Goal: Task Accomplishment & Management: Use online tool/utility

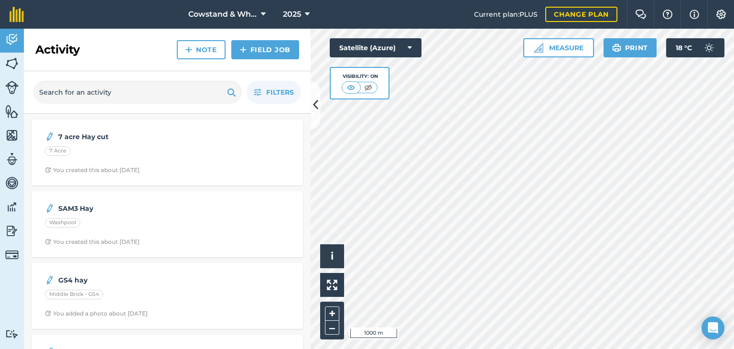
click at [259, 141] on div "Activity Fields Livestock Features Maps Team Vehicles Data Reporting Billing Tu…" at bounding box center [367, 189] width 734 height 320
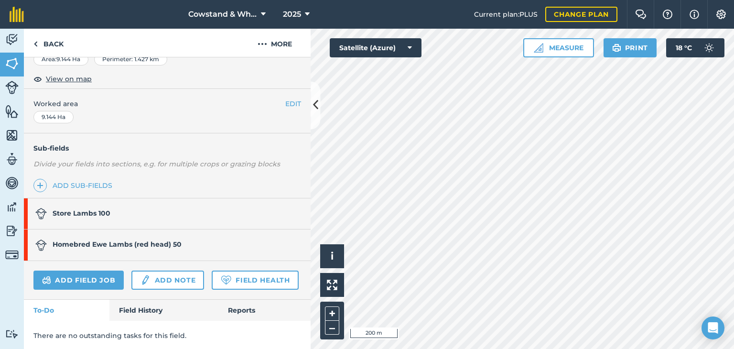
scroll to position [215, 0]
click at [194, 251] on link "Homebred Ewe Lambs (red head) 50" at bounding box center [162, 245] width 277 height 31
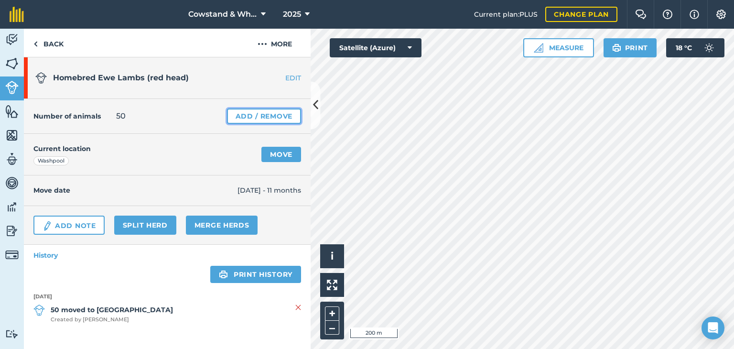
click at [275, 117] on link "Add / Remove" at bounding box center [264, 115] width 74 height 15
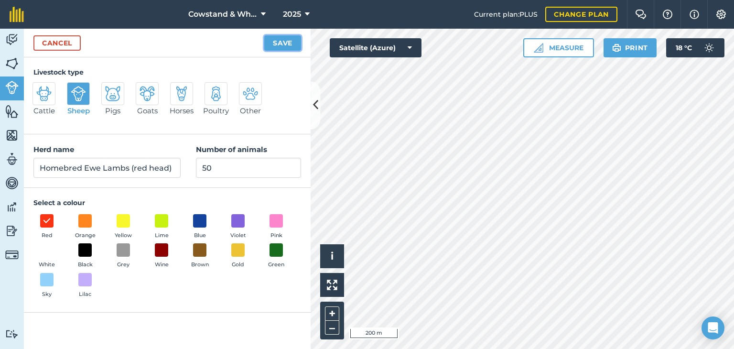
click at [291, 44] on button "Save" at bounding box center [282, 42] width 37 height 15
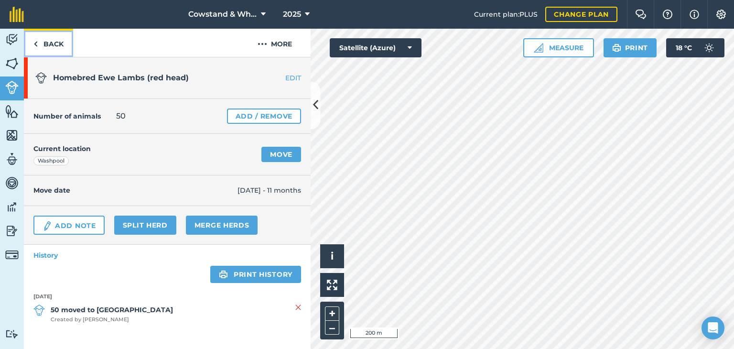
click at [47, 54] on link "Back" at bounding box center [48, 43] width 49 height 28
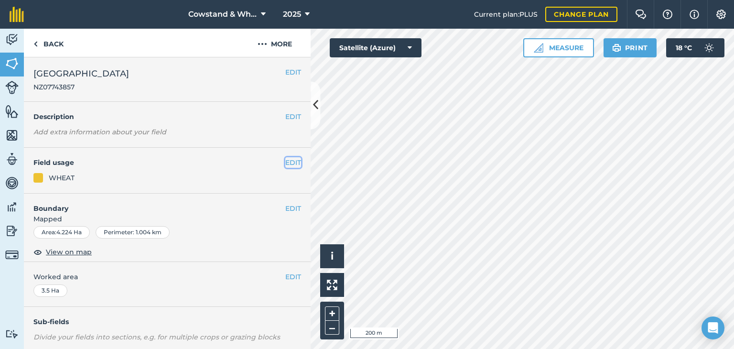
click at [294, 162] on button "EDIT" at bounding box center [293, 162] width 16 height 11
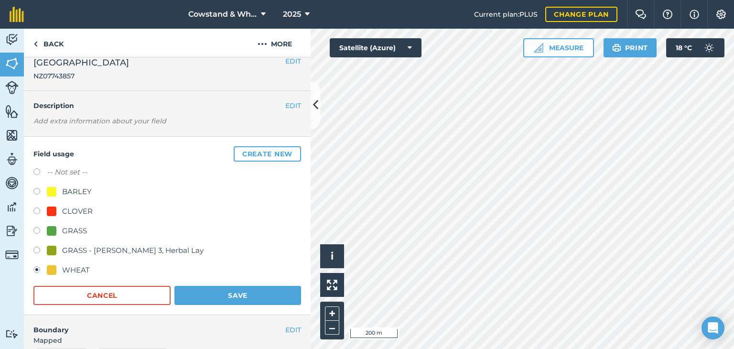
scroll to position [10, 0]
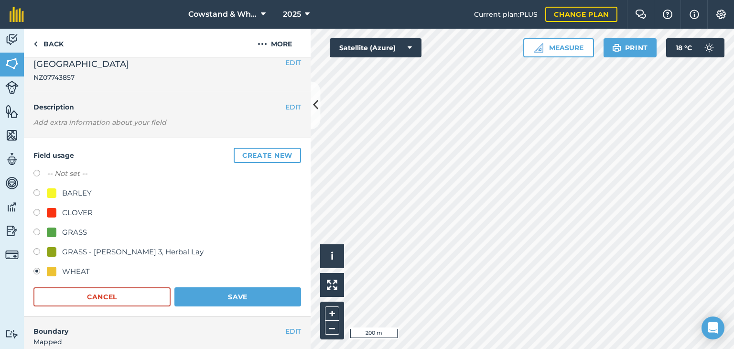
click at [35, 230] on label at bounding box center [39, 233] width 13 height 10
radio input "true"
radio input "false"
click at [203, 288] on button "Save" at bounding box center [237, 296] width 127 height 19
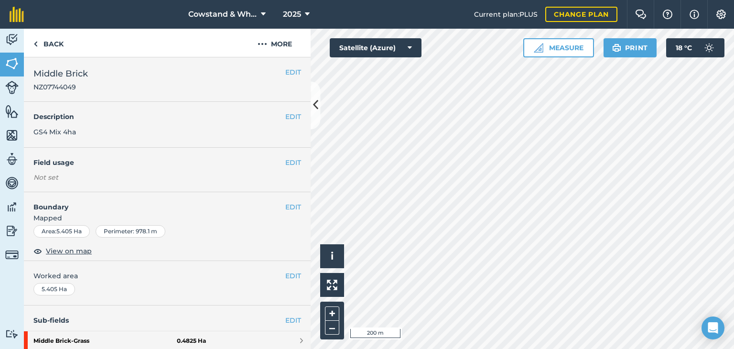
scroll to position [154, 0]
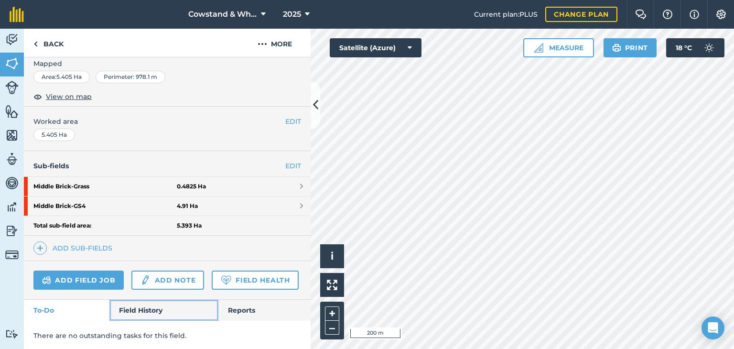
click at [140, 307] on link "Field History" at bounding box center [163, 310] width 108 height 21
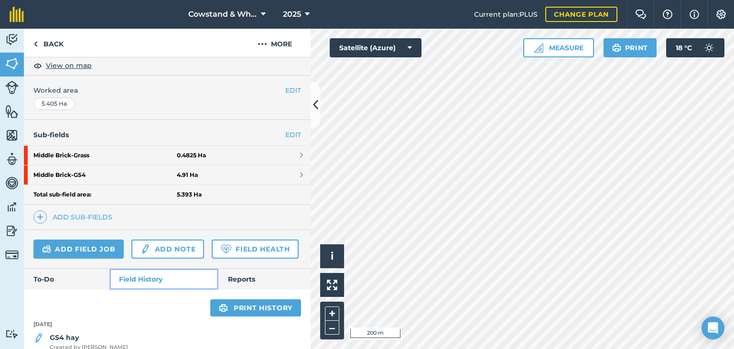
scroll to position [231, 0]
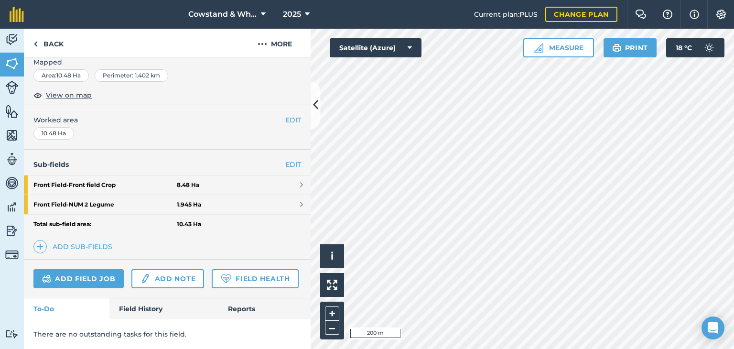
scroll to position [143, 0]
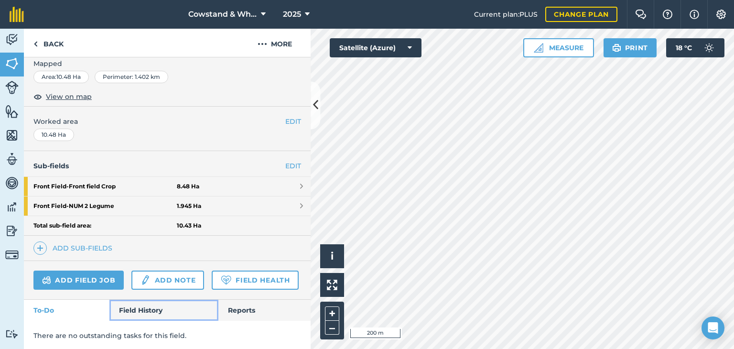
click at [140, 308] on link "Field History" at bounding box center [163, 310] width 108 height 21
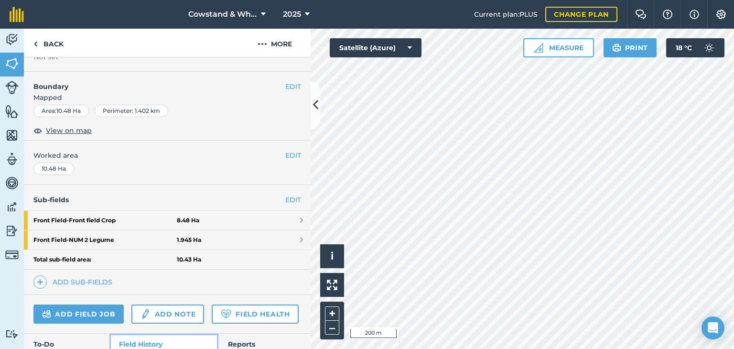
scroll to position [110, 0]
click at [12, 42] on img at bounding box center [11, 39] width 13 height 14
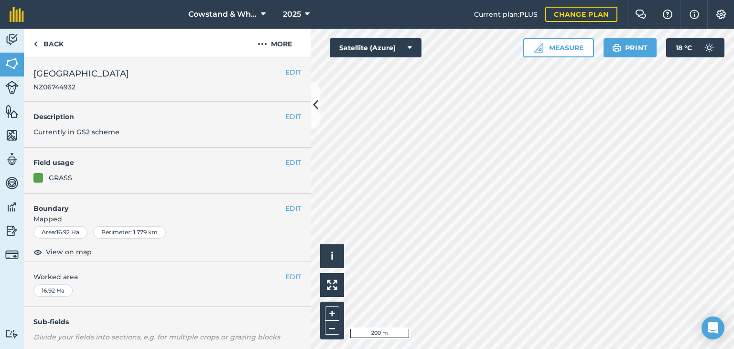
scroll to position [142, 0]
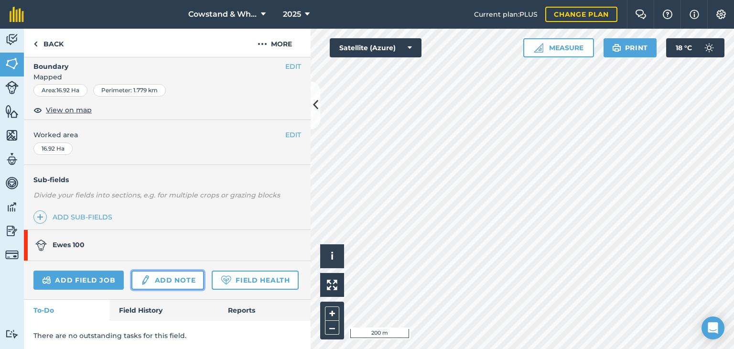
click at [163, 271] on link "Add note" at bounding box center [167, 279] width 73 height 19
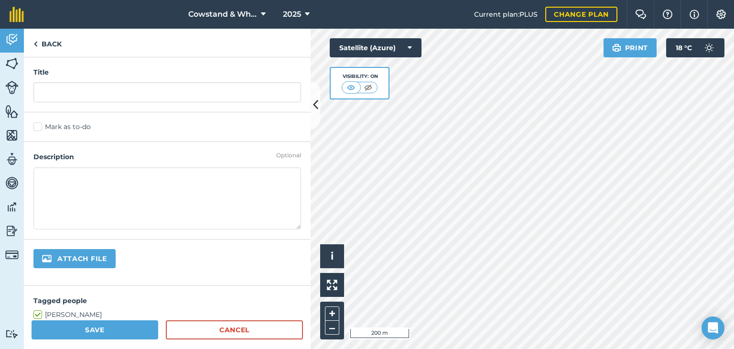
click at [210, 81] on div "Title" at bounding box center [167, 84] width 287 height 55
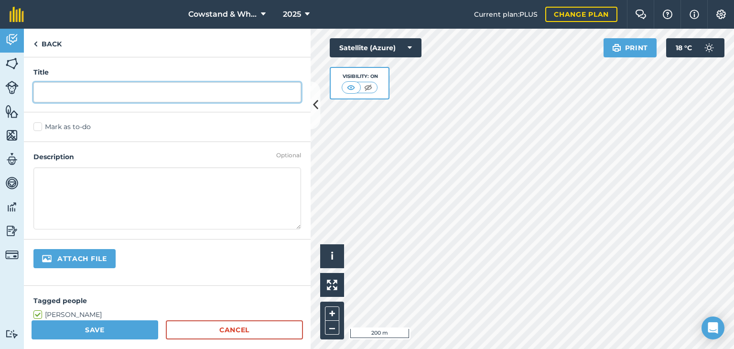
click at [204, 92] on input "text" at bounding box center [167, 92] width 268 height 20
type input "O"
type input "Summer 25"
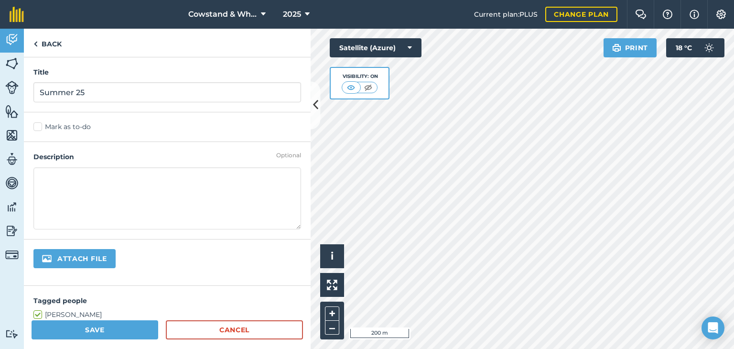
click at [109, 188] on textarea at bounding box center [167, 198] width 268 height 62
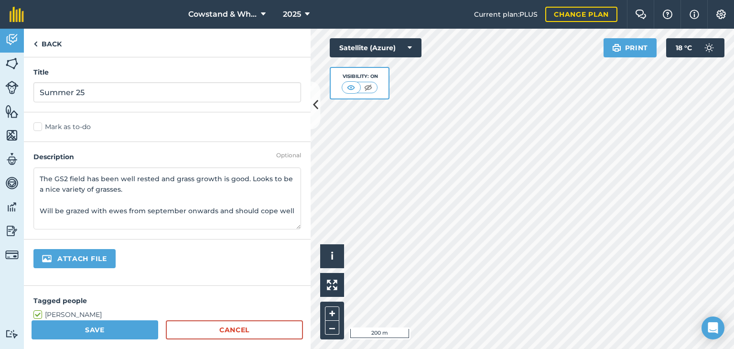
type textarea "The GS2 field has been well rested and grass growth is good. Looks to be a nice…"
click at [109, 333] on button "Save" at bounding box center [95, 329] width 127 height 19
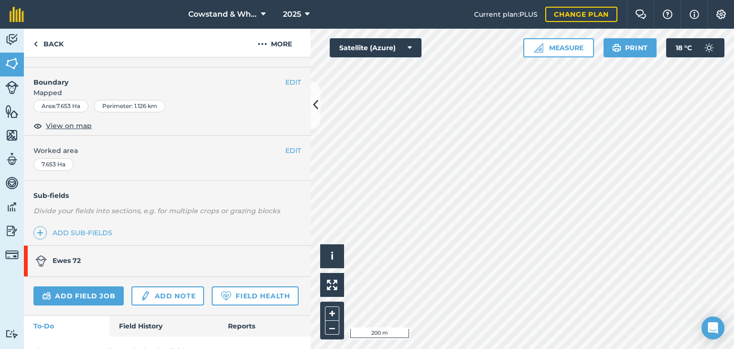
scroll to position [127, 0]
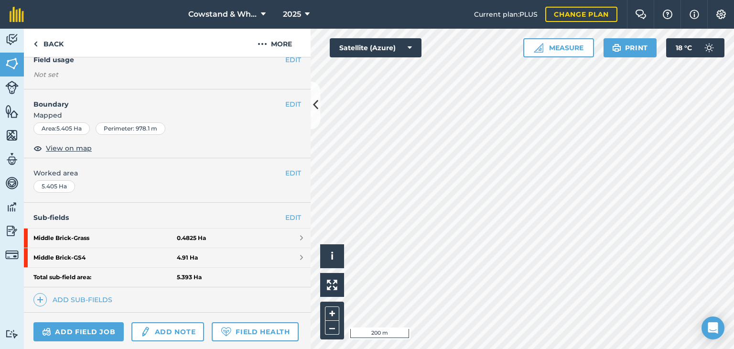
scroll to position [105, 0]
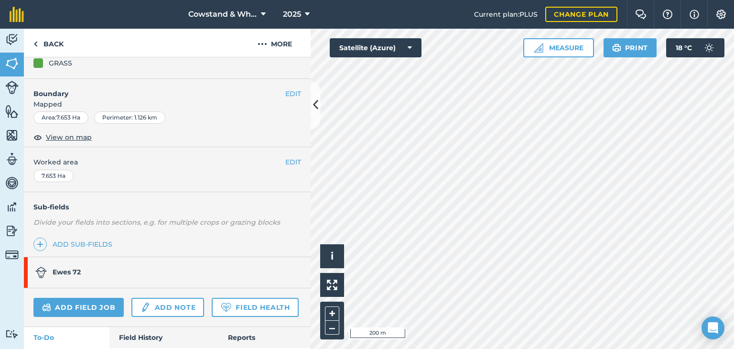
scroll to position [142, 0]
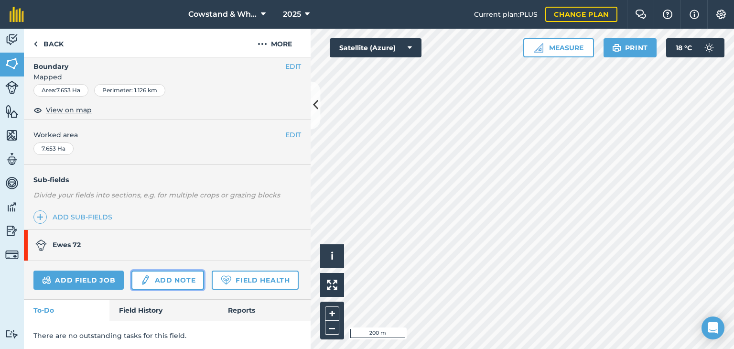
click at [183, 275] on link "Add note" at bounding box center [167, 279] width 73 height 19
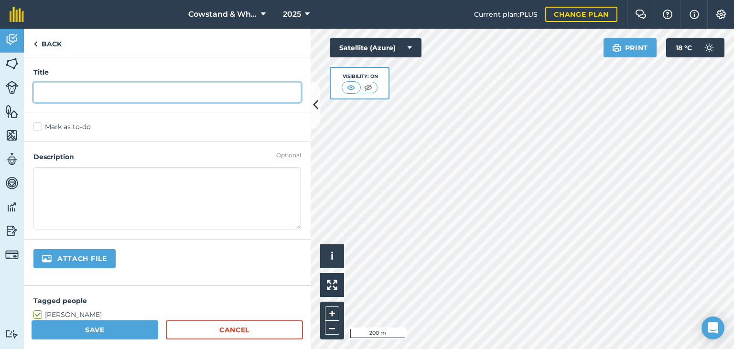
click at [136, 101] on input "text" at bounding box center [167, 92] width 268 height 20
type input "Summer 25"
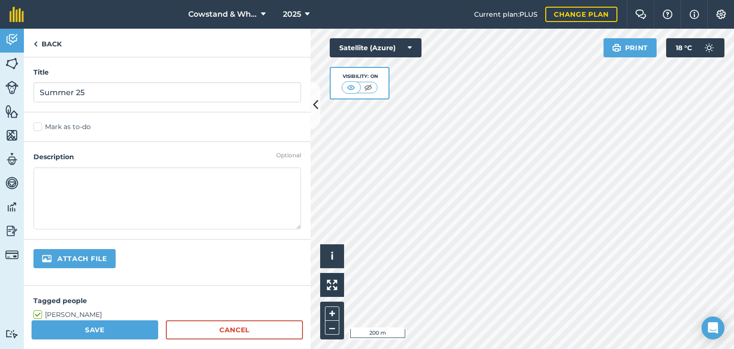
click at [72, 170] on textarea at bounding box center [167, 198] width 268 height 62
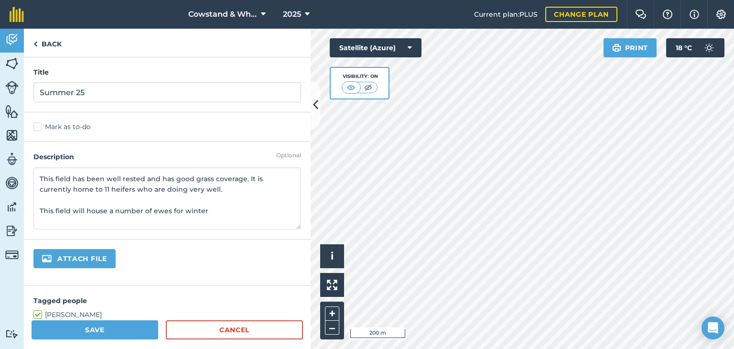
type textarea "This field has been well rested and has good grass coverage. It is currently ho…"
click at [89, 328] on button "Save" at bounding box center [95, 329] width 127 height 19
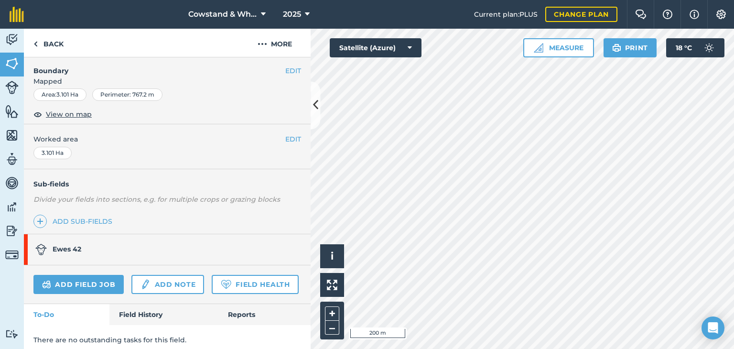
scroll to position [138, 0]
click at [157, 321] on link "Field History" at bounding box center [163, 314] width 108 height 21
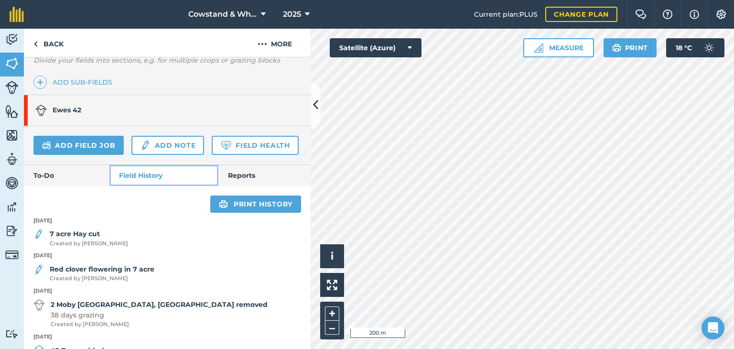
scroll to position [280, 0]
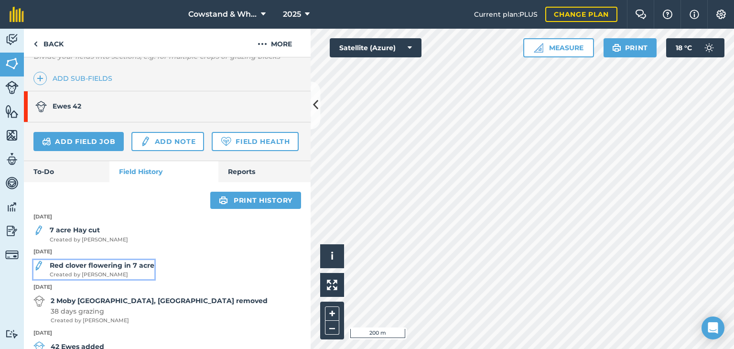
click at [130, 260] on div "Red clover flowering in 7 acre Created by [PERSON_NAME]" at bounding box center [102, 269] width 105 height 19
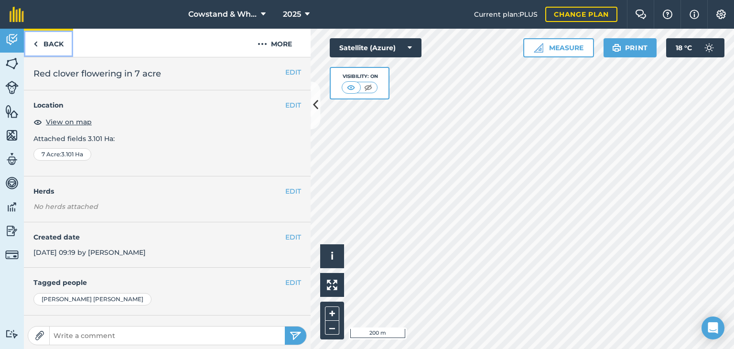
click at [61, 49] on link "Back" at bounding box center [48, 43] width 49 height 28
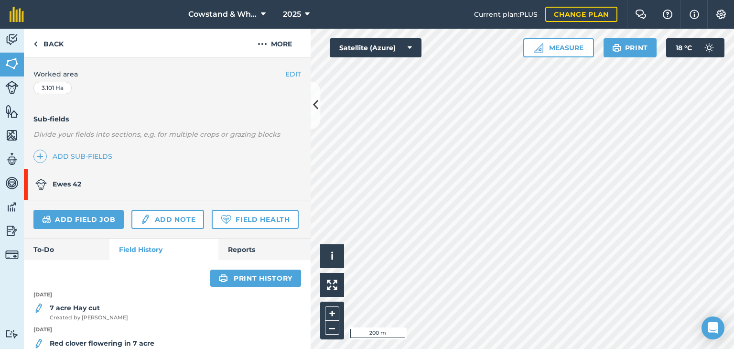
scroll to position [218, 0]
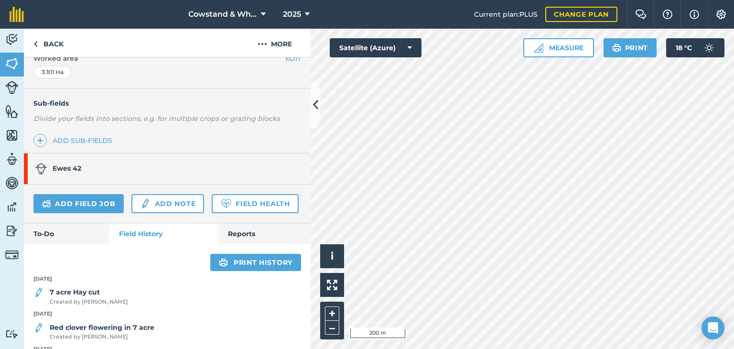
click at [116, 294] on div "7 acre Hay cut Created by [PERSON_NAME]" at bounding box center [167, 296] width 287 height 19
click at [86, 290] on strong "7 acre Hay cut" at bounding box center [75, 292] width 50 height 9
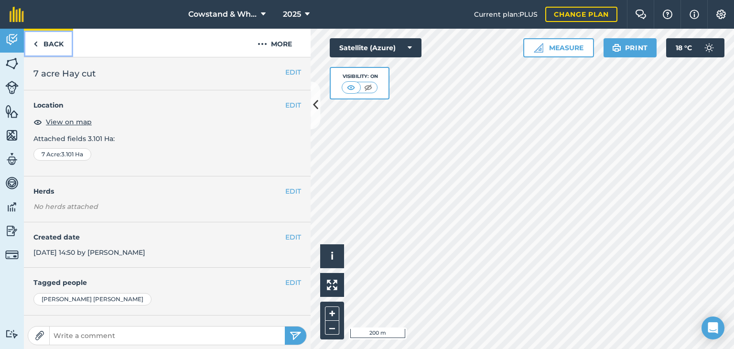
click at [59, 42] on link "Back" at bounding box center [48, 43] width 49 height 28
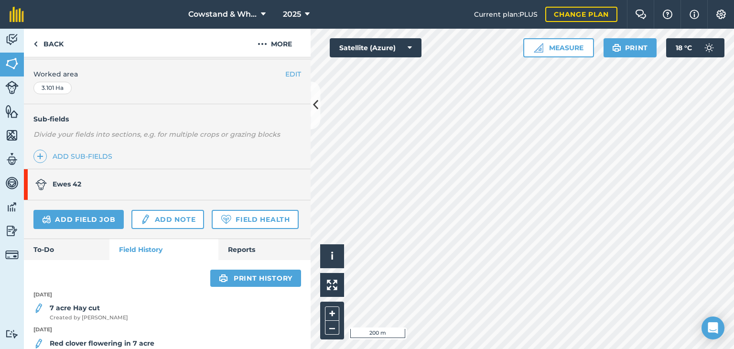
scroll to position [210, 0]
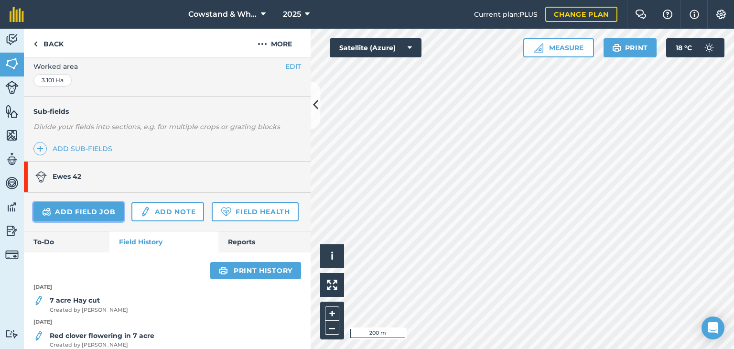
click at [104, 210] on link "Add field job" at bounding box center [78, 211] width 90 height 19
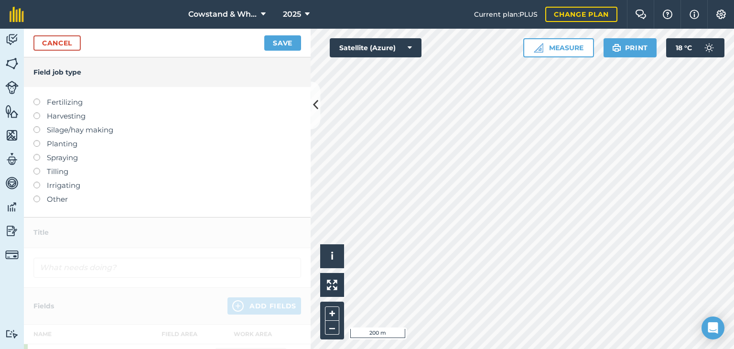
click at [74, 130] on label "Silage/hay making" at bounding box center [167, 129] width 268 height 11
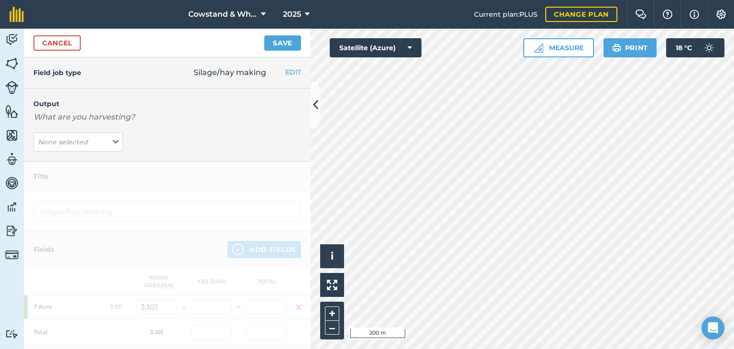
click at [70, 152] on div "Output What are you harvesting? None selected" at bounding box center [167, 124] width 287 height 73
click at [66, 149] on button "None selected" at bounding box center [77, 141] width 89 height 19
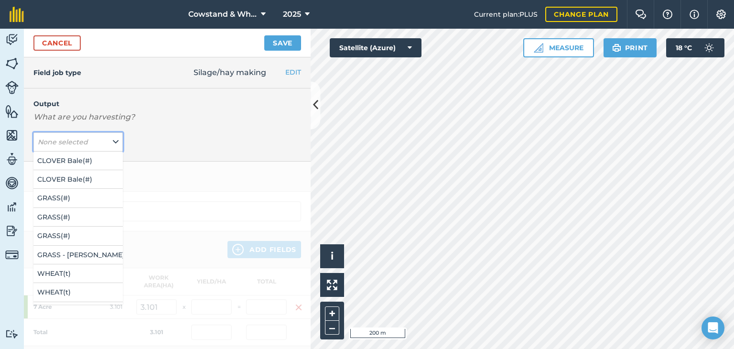
scroll to position [76, 0]
click at [58, 201] on button "GRASS ( # )" at bounding box center [77, 197] width 89 height 18
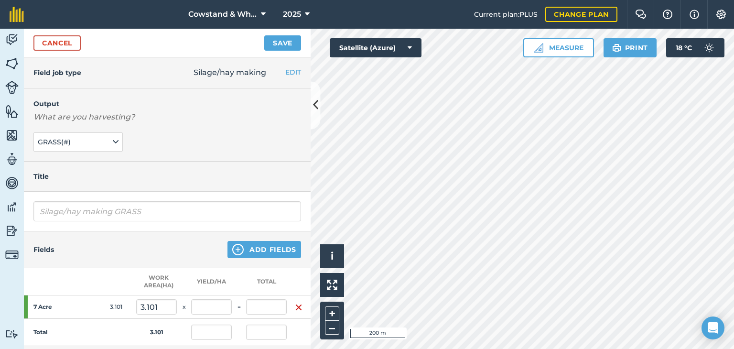
scroll to position [2, 0]
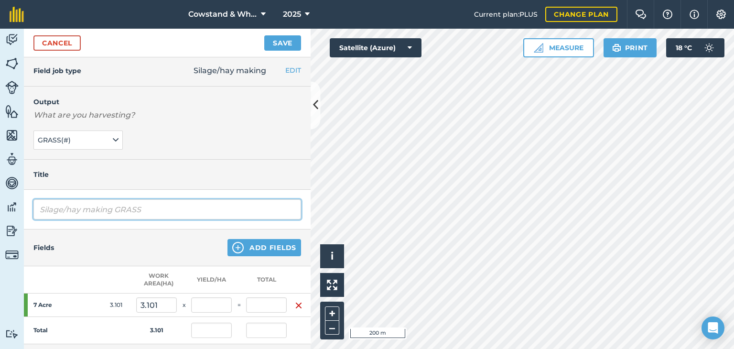
click at [174, 214] on input "Silage/hay making GRASS" at bounding box center [167, 209] width 268 height 20
type input "S"
type input "Small Square hay baling"
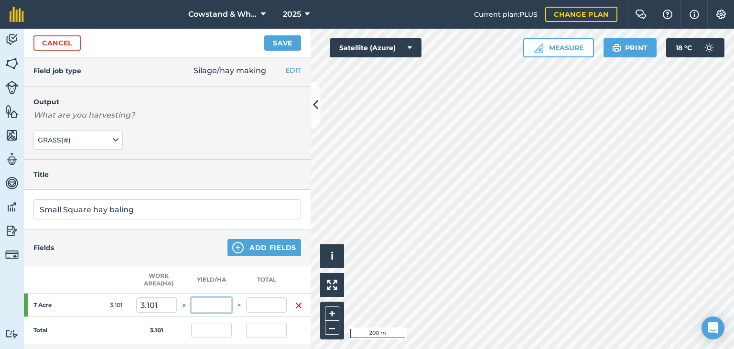
click at [210, 308] on input "text" at bounding box center [211, 304] width 41 height 15
type input "100"
click at [185, 264] on div "Fields Add Fields" at bounding box center [167, 247] width 287 height 37
type input "310.1"
type input "100"
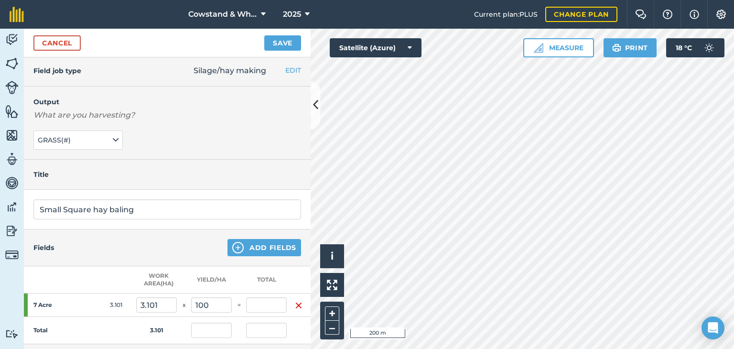
type input "310.1"
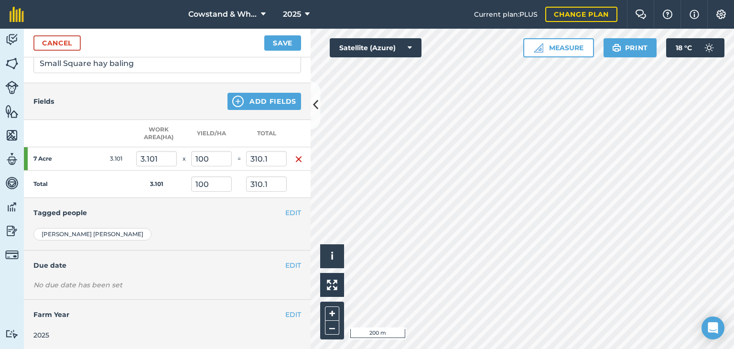
scroll to position [0, 0]
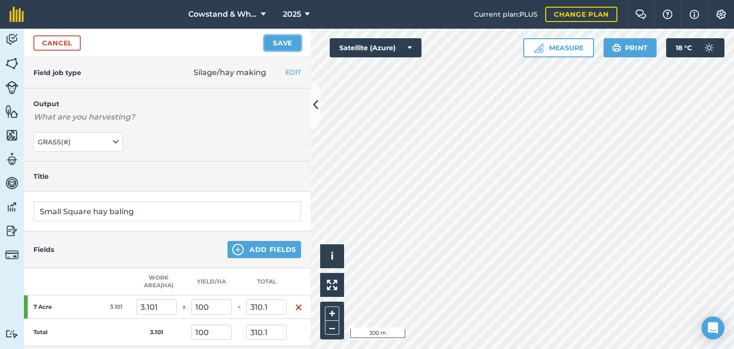
click at [271, 45] on button "Save" at bounding box center [282, 42] width 37 height 15
